Goal: Find specific page/section: Find specific page/section

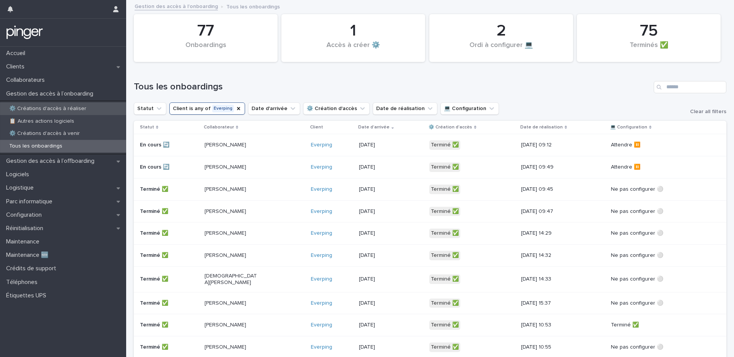
click at [75, 107] on p "⚙️ Créations d'accès à réaliser" at bounding box center [47, 108] width 89 height 6
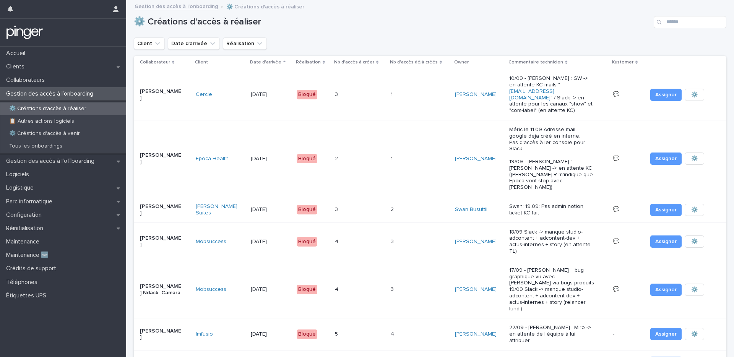
click at [433, 32] on div "⚙️ Créations d'accès à réaliser" at bounding box center [430, 19] width 592 height 37
click at [73, 147] on div "Tous les onboardings" at bounding box center [63, 146] width 126 height 13
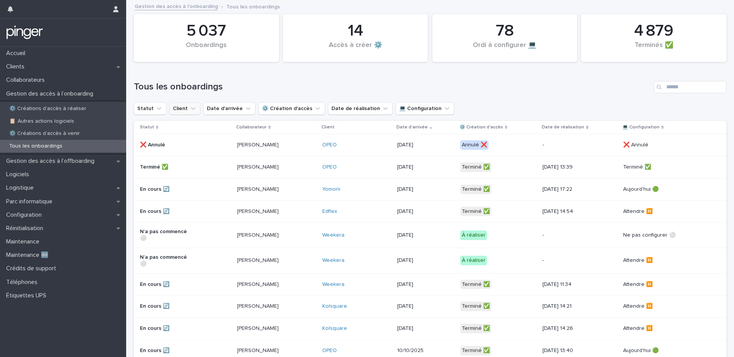
click at [183, 106] on button "Client" at bounding box center [184, 108] width 31 height 12
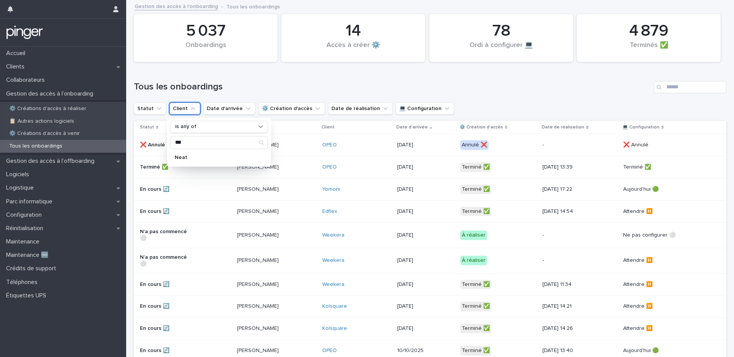
type input "***"
click at [186, 151] on div "*** Neat" at bounding box center [219, 150] width 98 height 28
click at [187, 153] on div "Neat" at bounding box center [219, 157] width 98 height 12
click at [254, 91] on h1 "Tous les onboardings" at bounding box center [392, 86] width 517 height 11
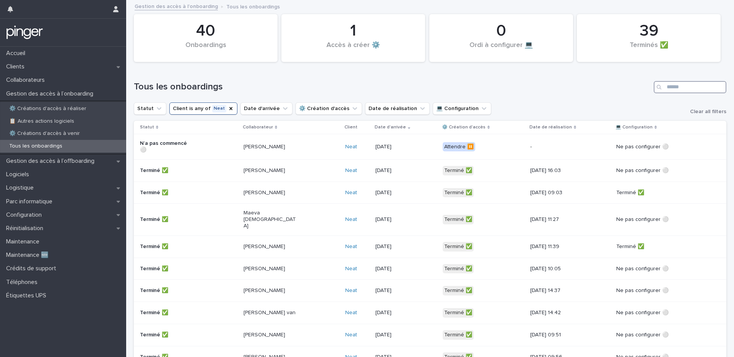
click at [679, 88] on input "Search" at bounding box center [690, 87] width 73 height 12
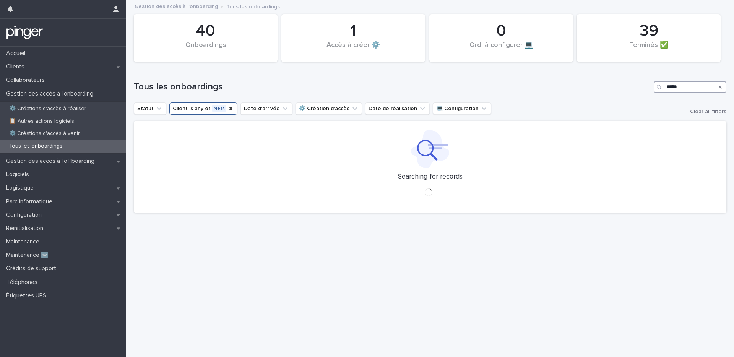
type input "****"
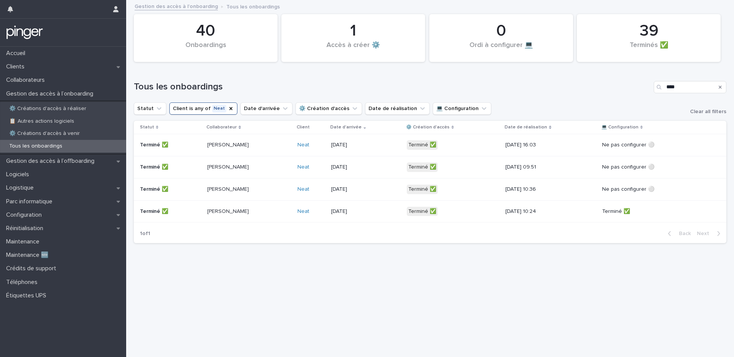
click at [230, 149] on div "[PERSON_NAME]" at bounding box center [249, 145] width 84 height 13
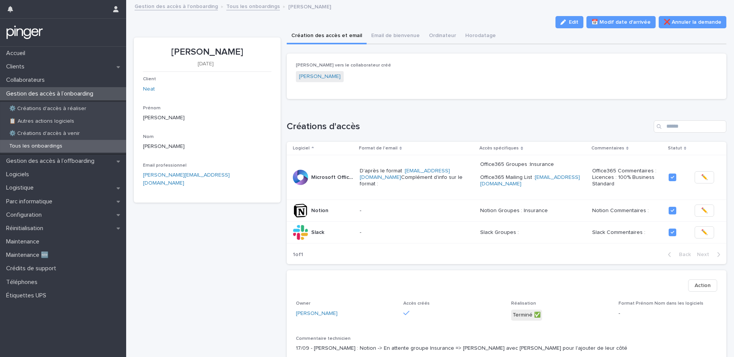
click at [517, 104] on div "Loading... Saving… Lien vers le collaborateur créé Julio Mateo" at bounding box center [507, 80] width 440 height 52
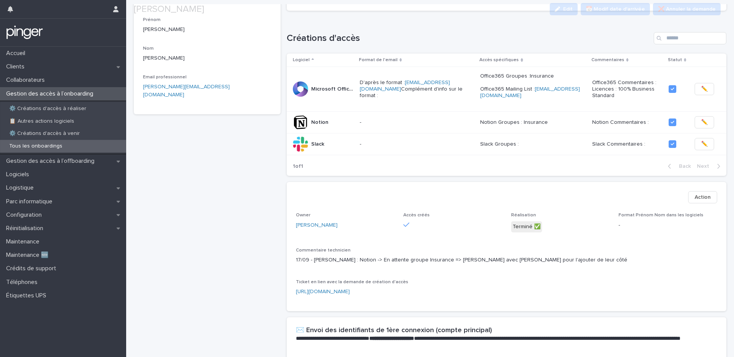
scroll to position [167, 0]
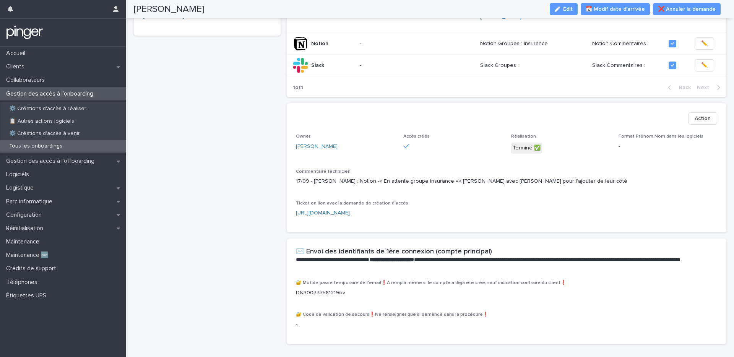
click at [424, 177] on p "17/09 - Abel : Notion -> En attente groupe Insurance => Lisa voit avec Romain p…" at bounding box center [507, 181] width 422 height 8
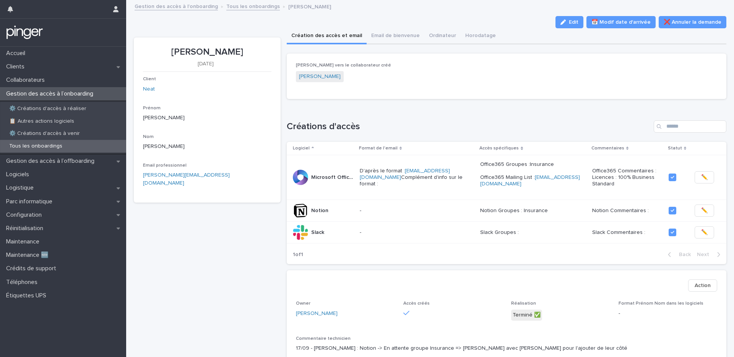
click at [385, 92] on div "Lien vers le collaborateur créé Julio Mateo" at bounding box center [507, 76] width 440 height 45
click at [404, 98] on div "Lien vers le collaborateur créé Julio Mateo" at bounding box center [507, 76] width 440 height 45
click at [227, 5] on link "Tous les onboardings" at bounding box center [253, 6] width 54 height 9
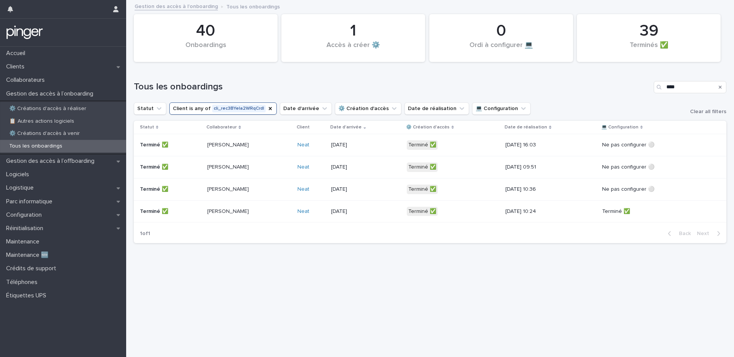
click at [266, 106] on button "Client is any of cli_rec3BYeIa2WRqCrdl" at bounding box center [222, 108] width 107 height 12
click at [269, 79] on div "Tous les onboardings ****" at bounding box center [430, 84] width 592 height 37
click at [267, 109] on icon "Client" at bounding box center [270, 108] width 6 height 6
click at [260, 85] on h1 "Tous les onboardings" at bounding box center [392, 86] width 517 height 11
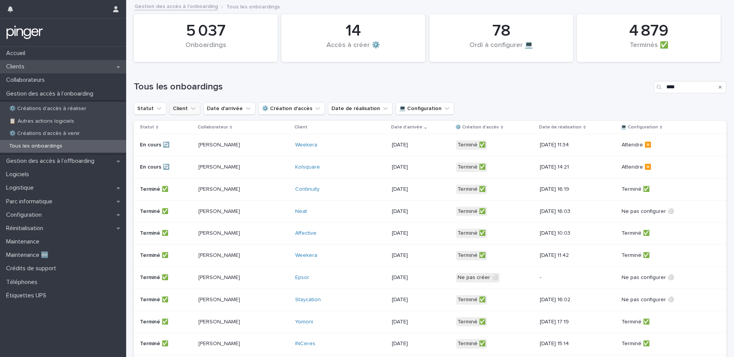
click at [28, 68] on p "Clients" at bounding box center [17, 66] width 28 height 7
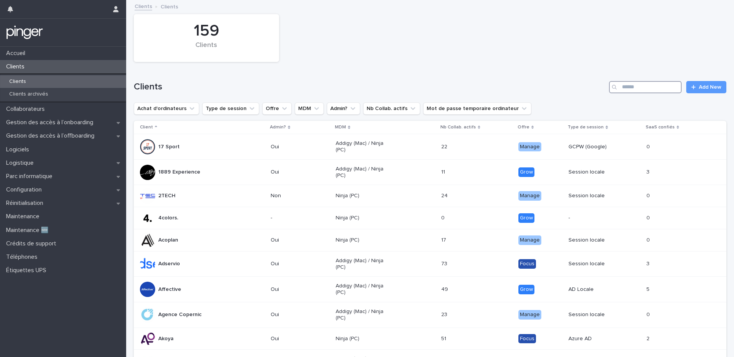
click at [668, 86] on input "Search" at bounding box center [645, 87] width 73 height 12
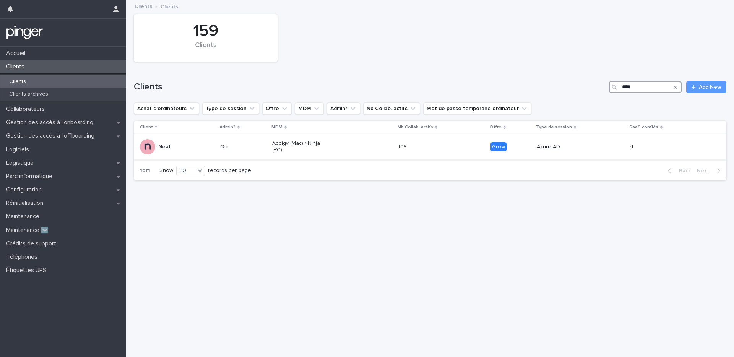
type input "****"
click at [168, 151] on div "Neat" at bounding box center [164, 147] width 13 height 13
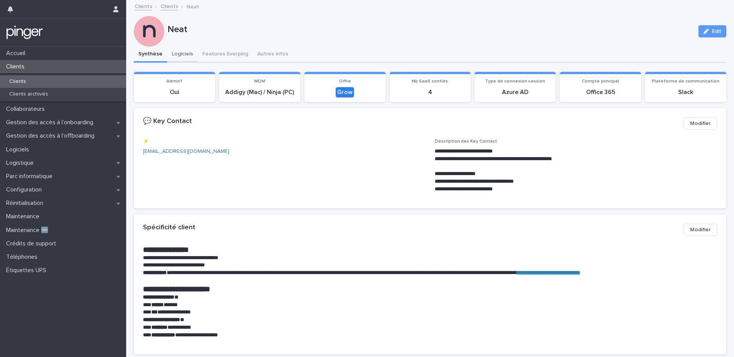
click at [185, 60] on button "Logiciels" at bounding box center [182, 55] width 31 height 16
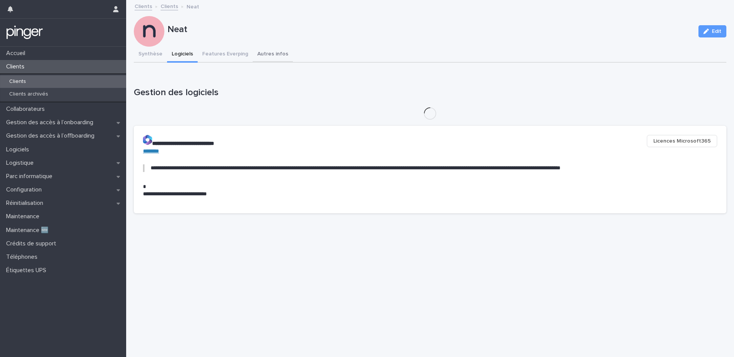
click at [270, 52] on button "Autres infos" at bounding box center [273, 55] width 40 height 16
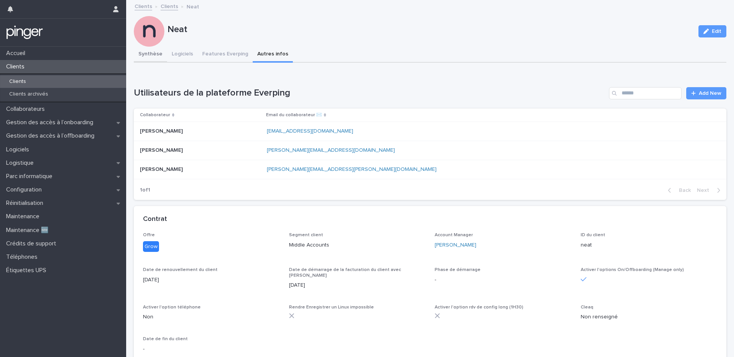
click at [153, 56] on button "Synthèse" at bounding box center [150, 55] width 33 height 16
